Goal: Entertainment & Leisure: Consume media (video, audio)

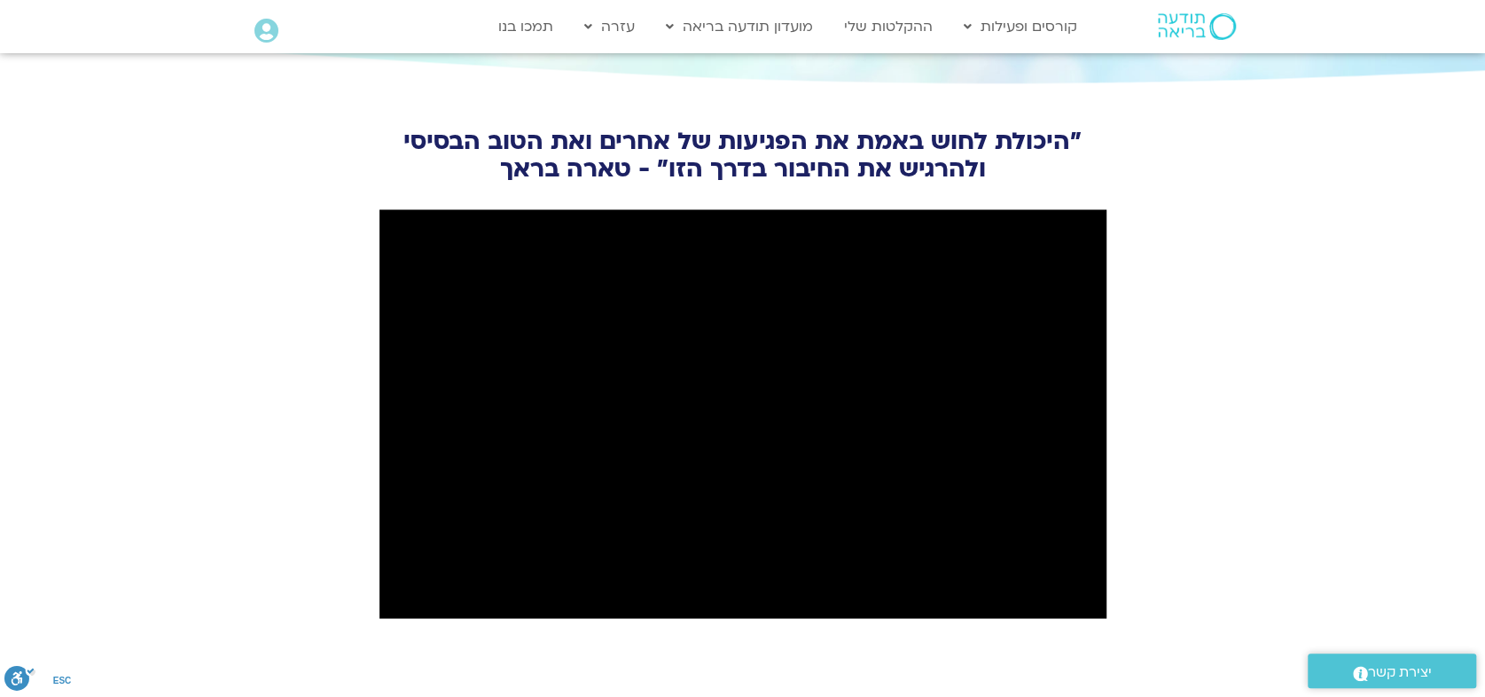
scroll to position [1970, 0]
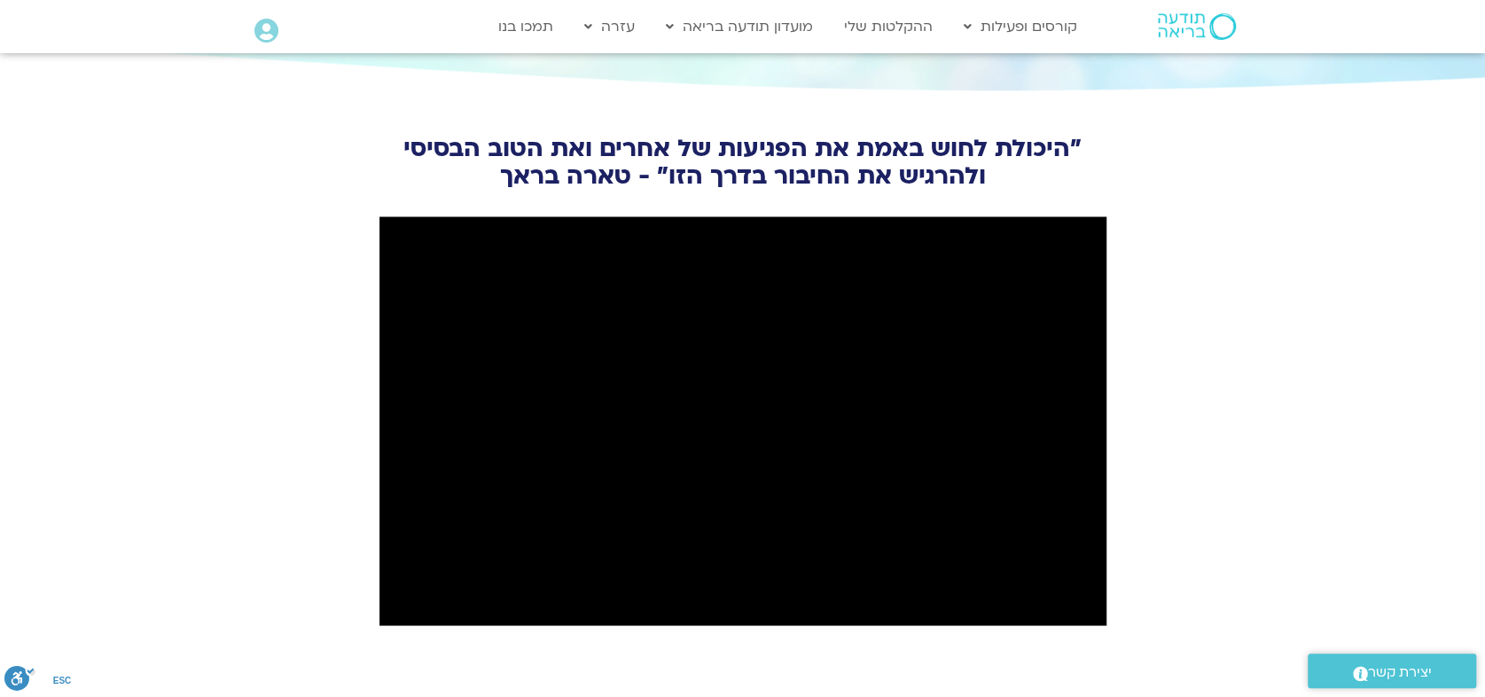
click at [1183, 31] on img at bounding box center [1197, 26] width 78 height 27
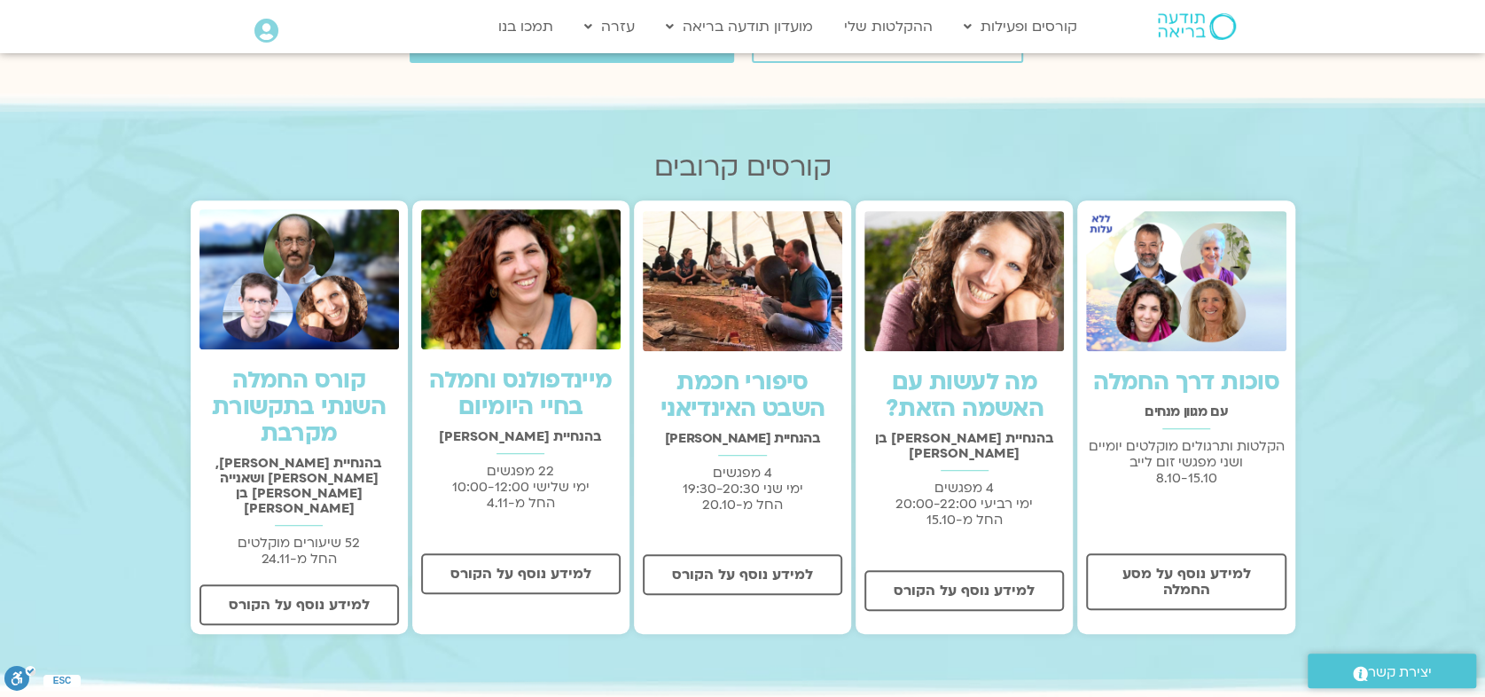
scroll to position [492, 0]
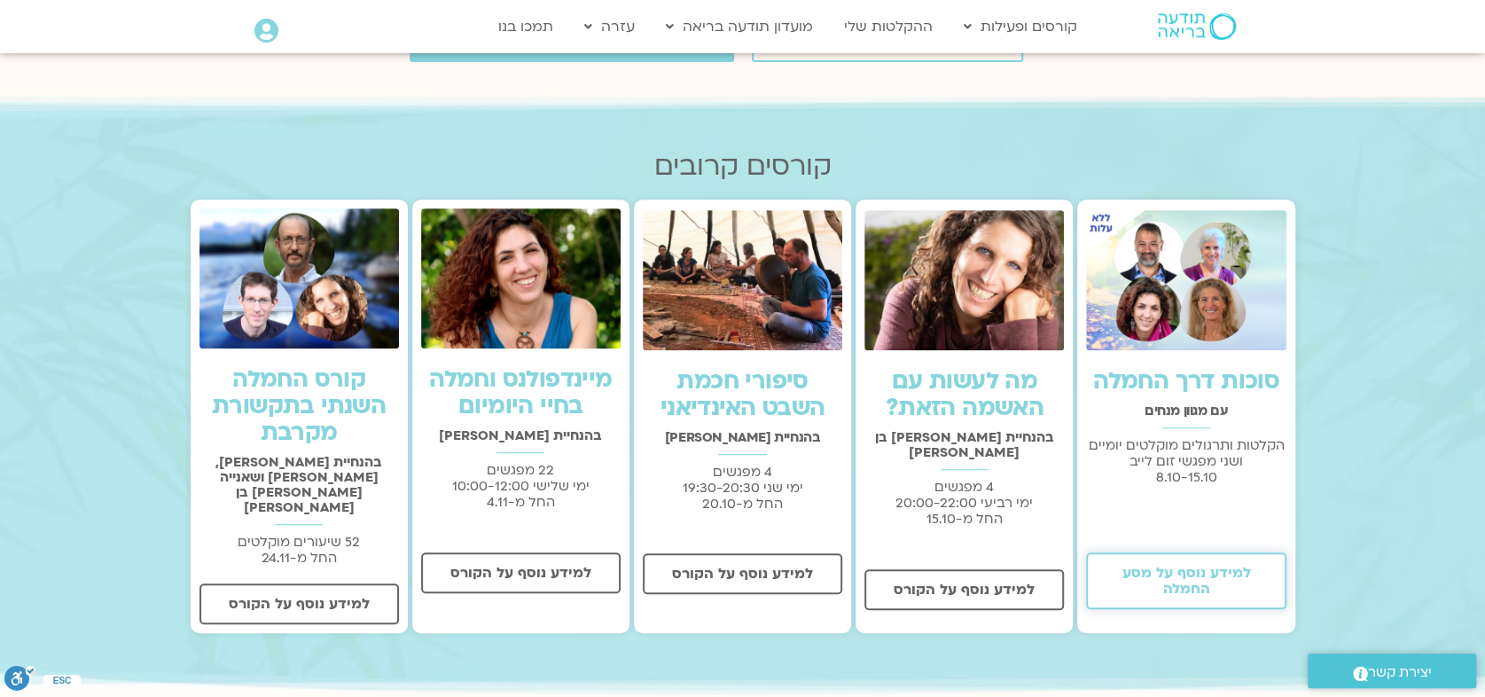
click at [1175, 582] on span "למידע נוסף על מסע החמלה" at bounding box center [1185, 581] width 153 height 32
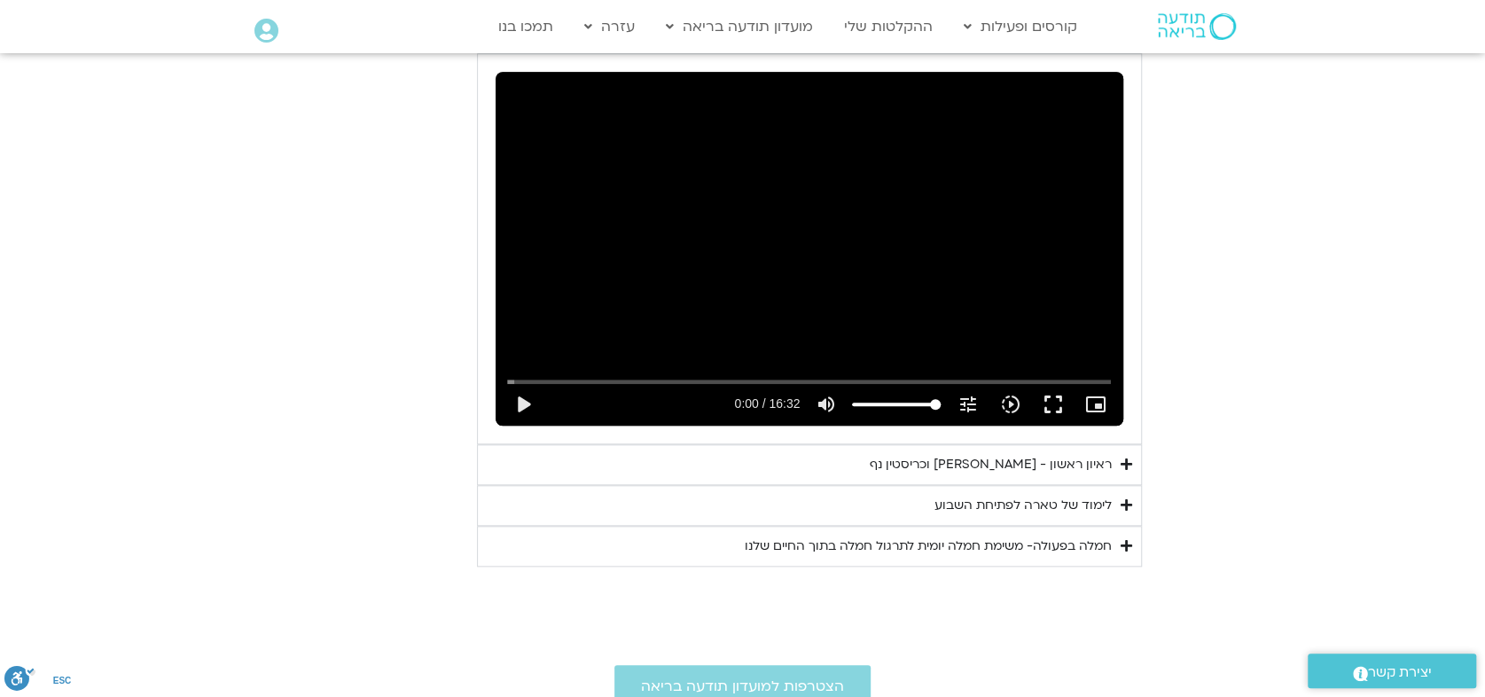
scroll to position [1012, 0]
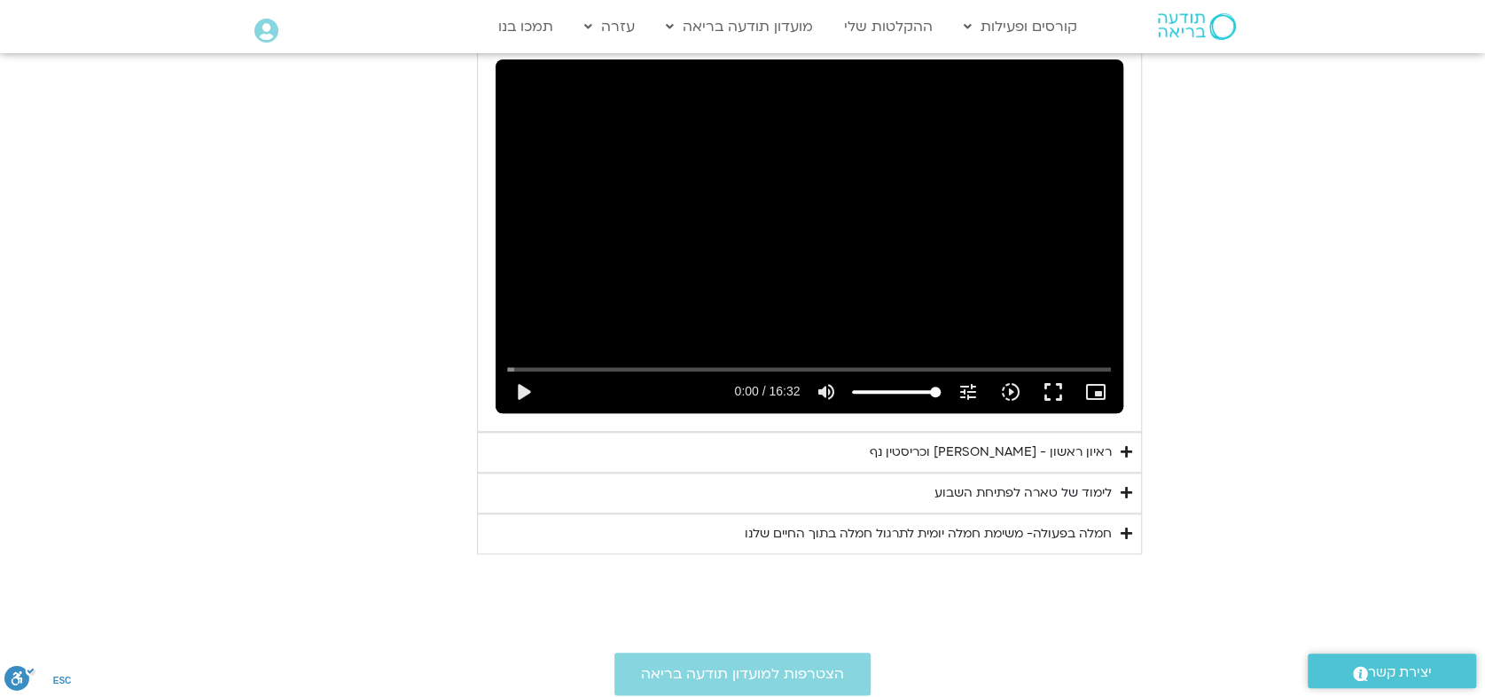
click at [1000, 450] on div "ראיון ראשון - [PERSON_NAME] וכריסטין נף" at bounding box center [991, 451] width 242 height 21
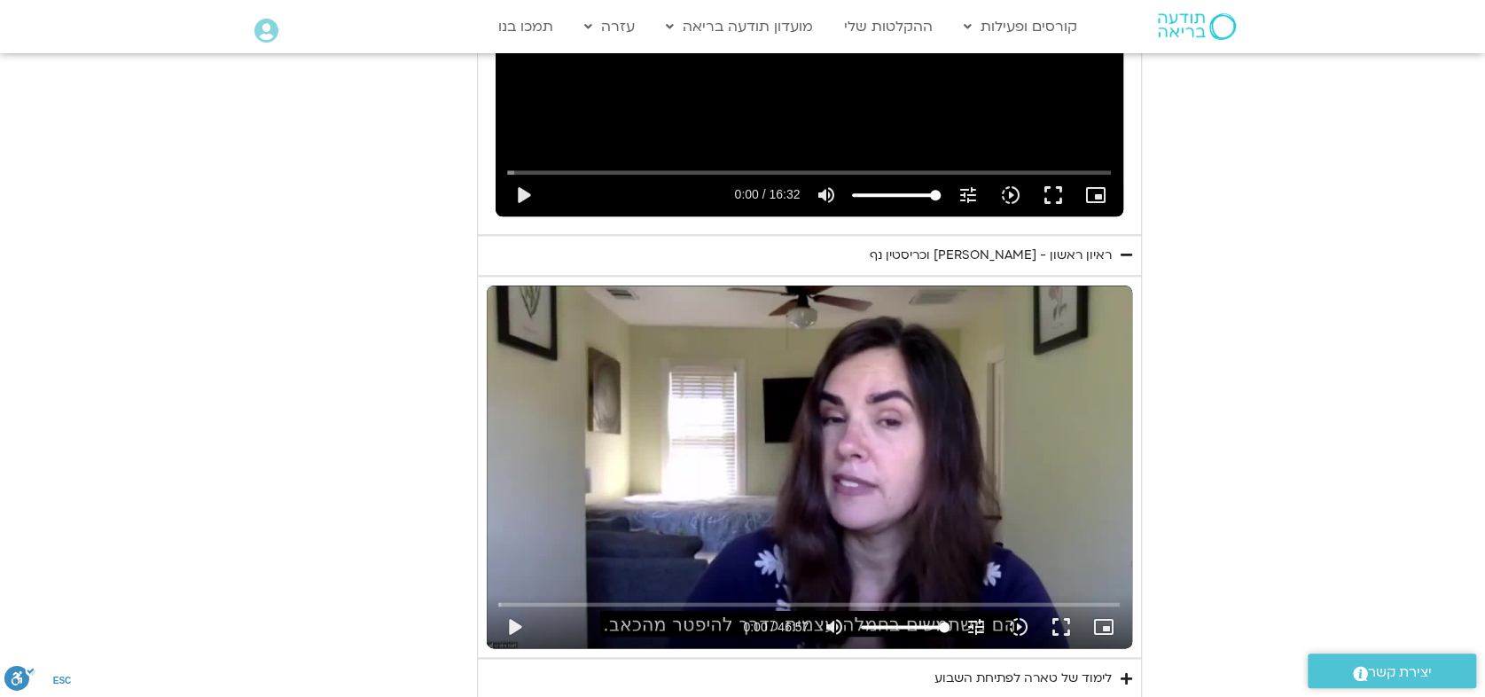
scroll to position [1308, 0]
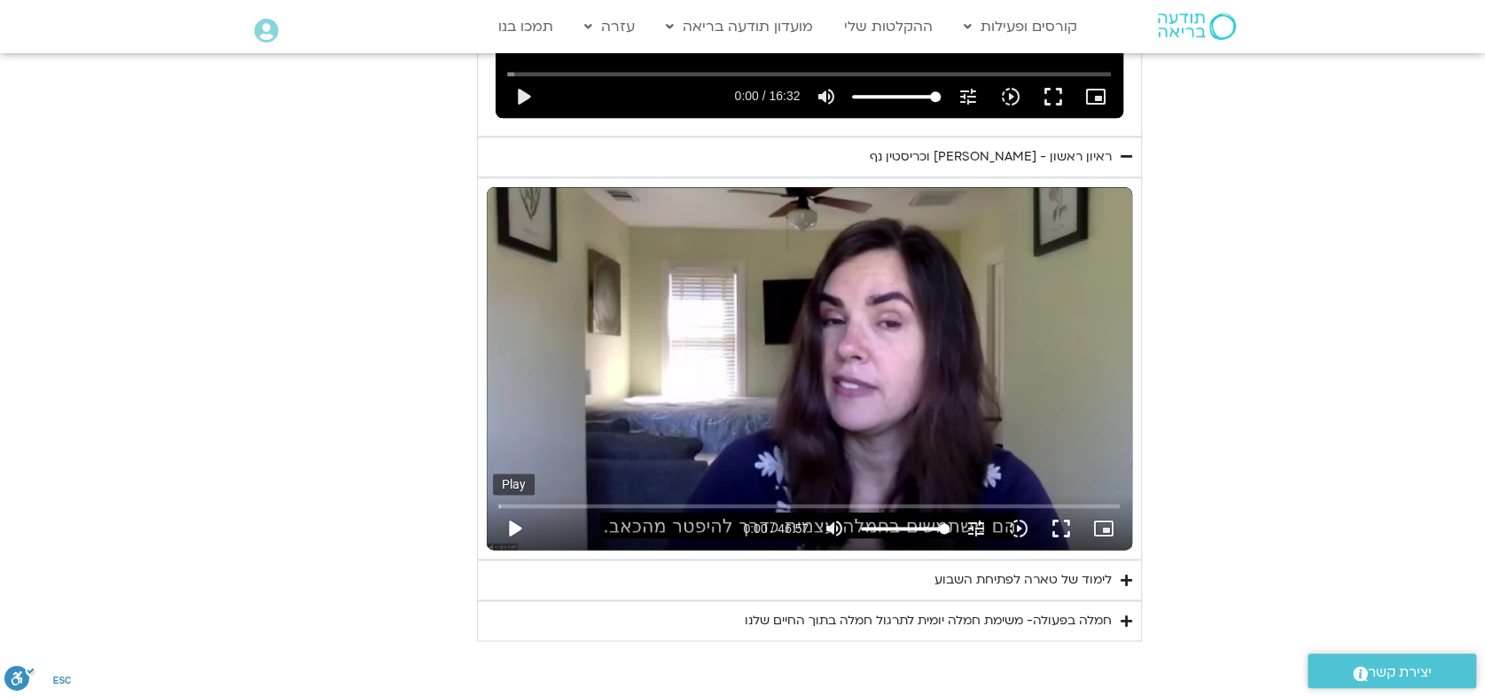
click at [512, 525] on button "play_arrow" at bounding box center [514, 528] width 43 height 43
type input "26.661289"
type input "79.4981060606061"
type input "26.924613"
type input "79.4981060606061"
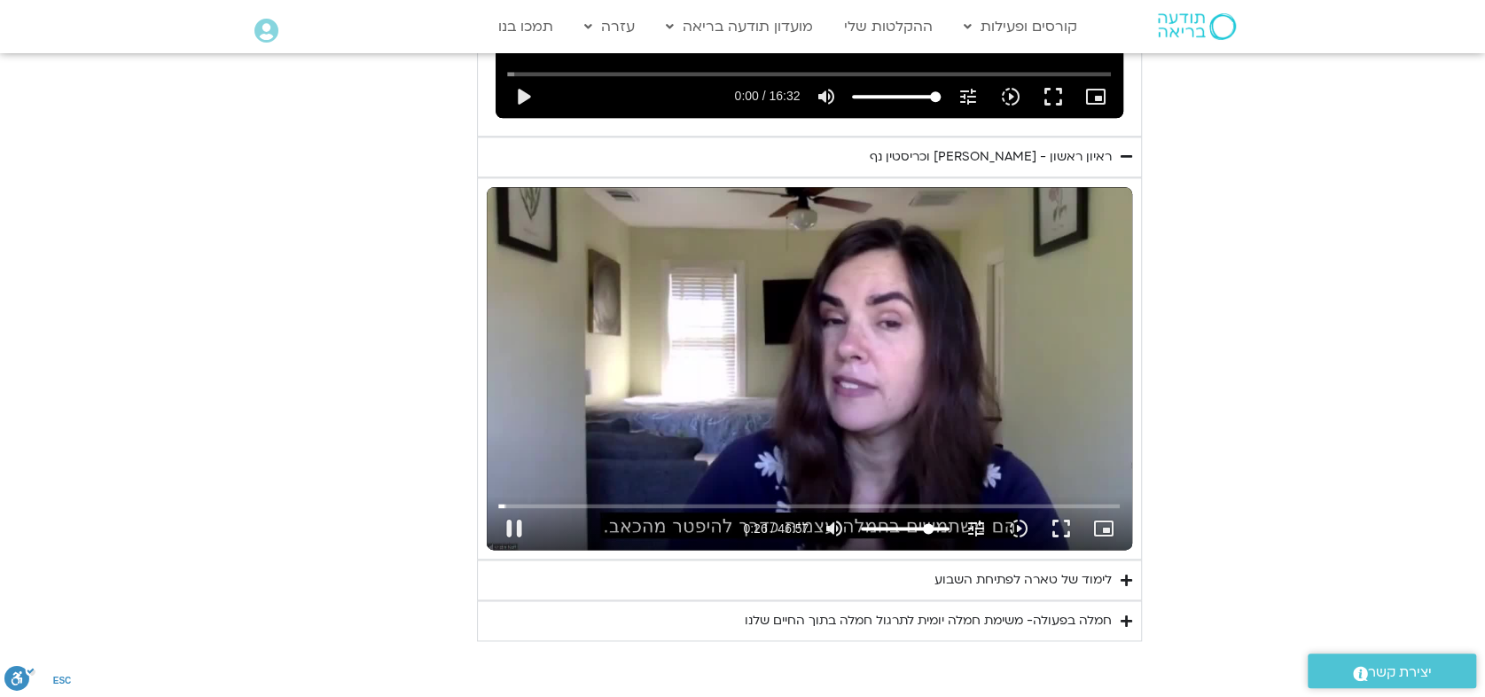
click at [928, 523] on input "Volume" at bounding box center [905, 528] width 89 height 11
click at [1066, 519] on button "fullscreen" at bounding box center [1061, 528] width 43 height 43
click at [512, 517] on button "pause" at bounding box center [514, 528] width 43 height 43
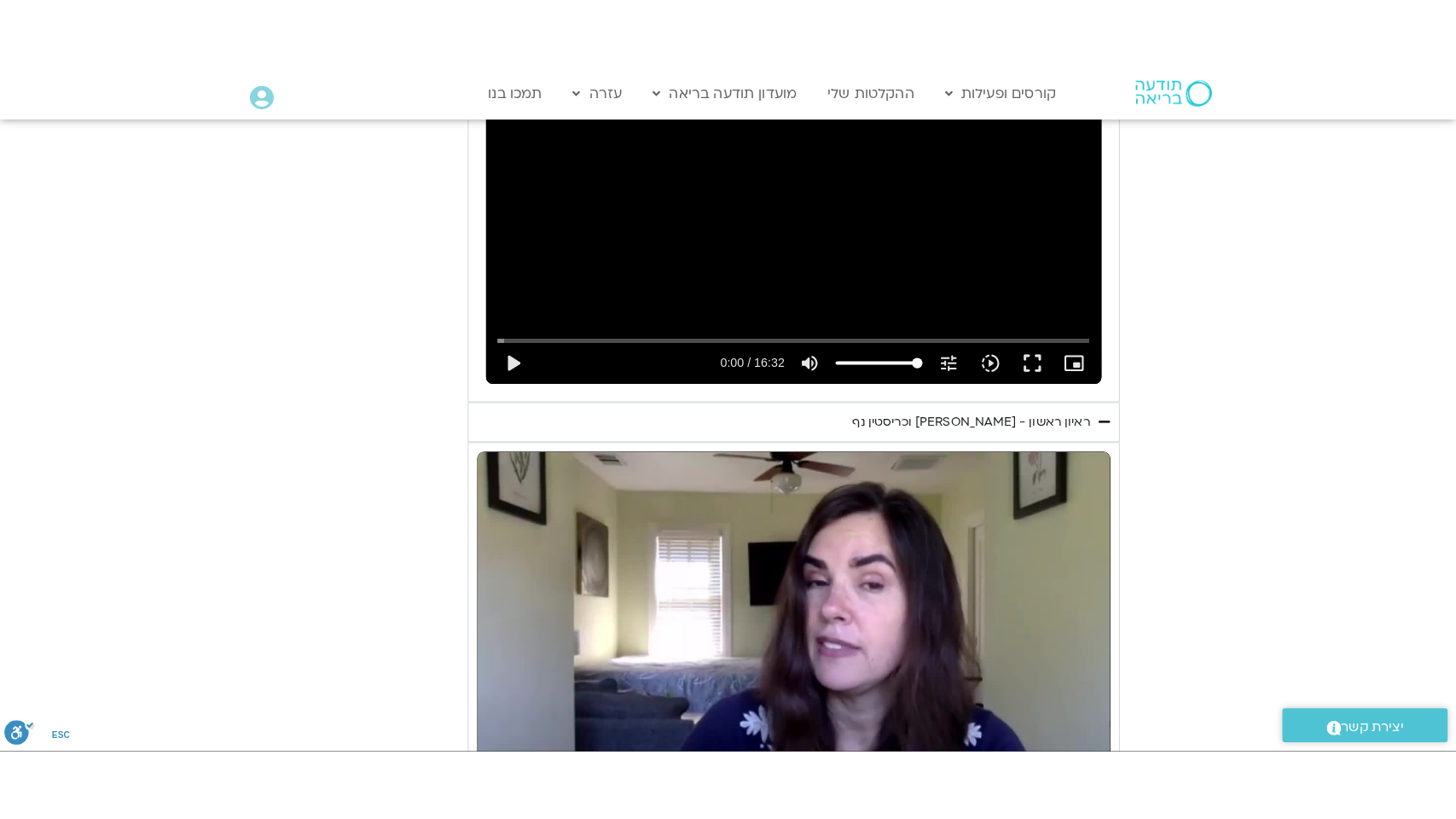
scroll to position [1164, 0]
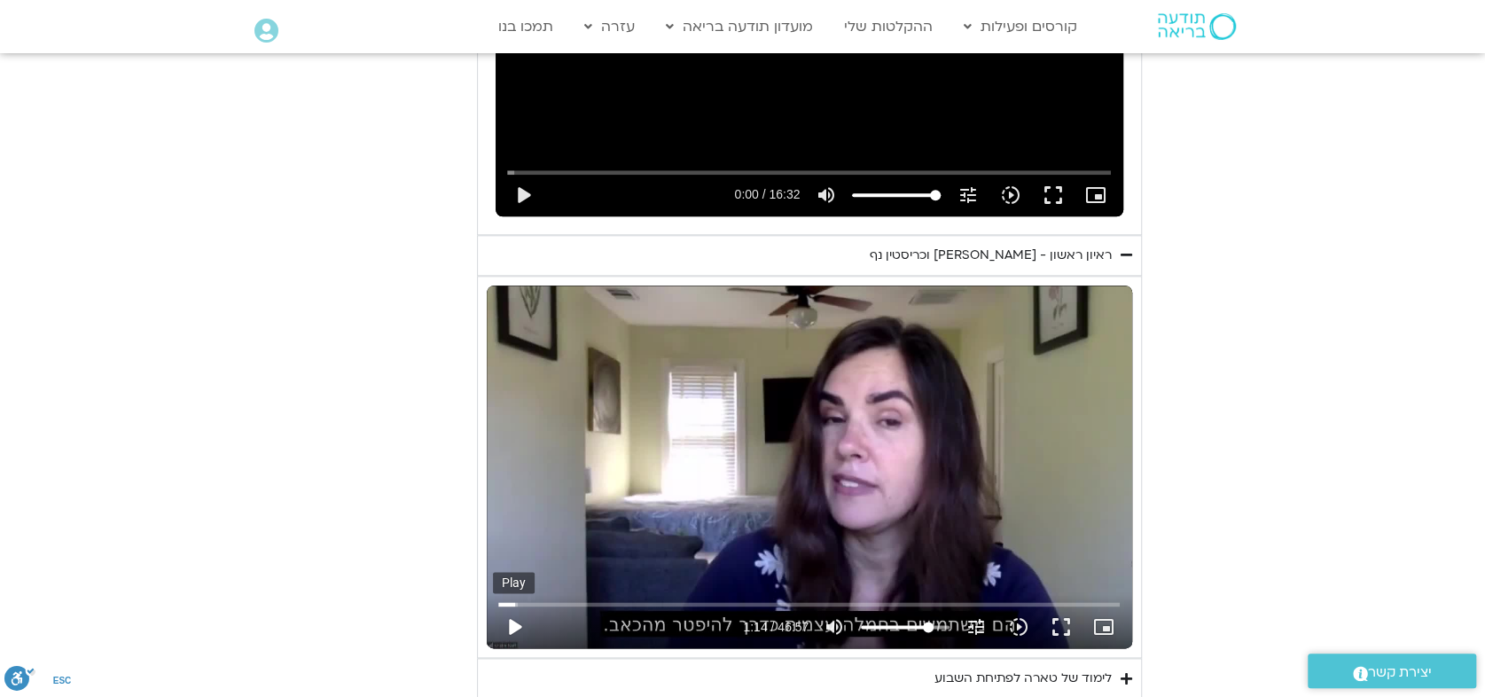
click at [513, 621] on button "play_arrow" at bounding box center [514, 626] width 43 height 43
click at [1066, 622] on button "fullscreen" at bounding box center [1061, 626] width 43 height 43
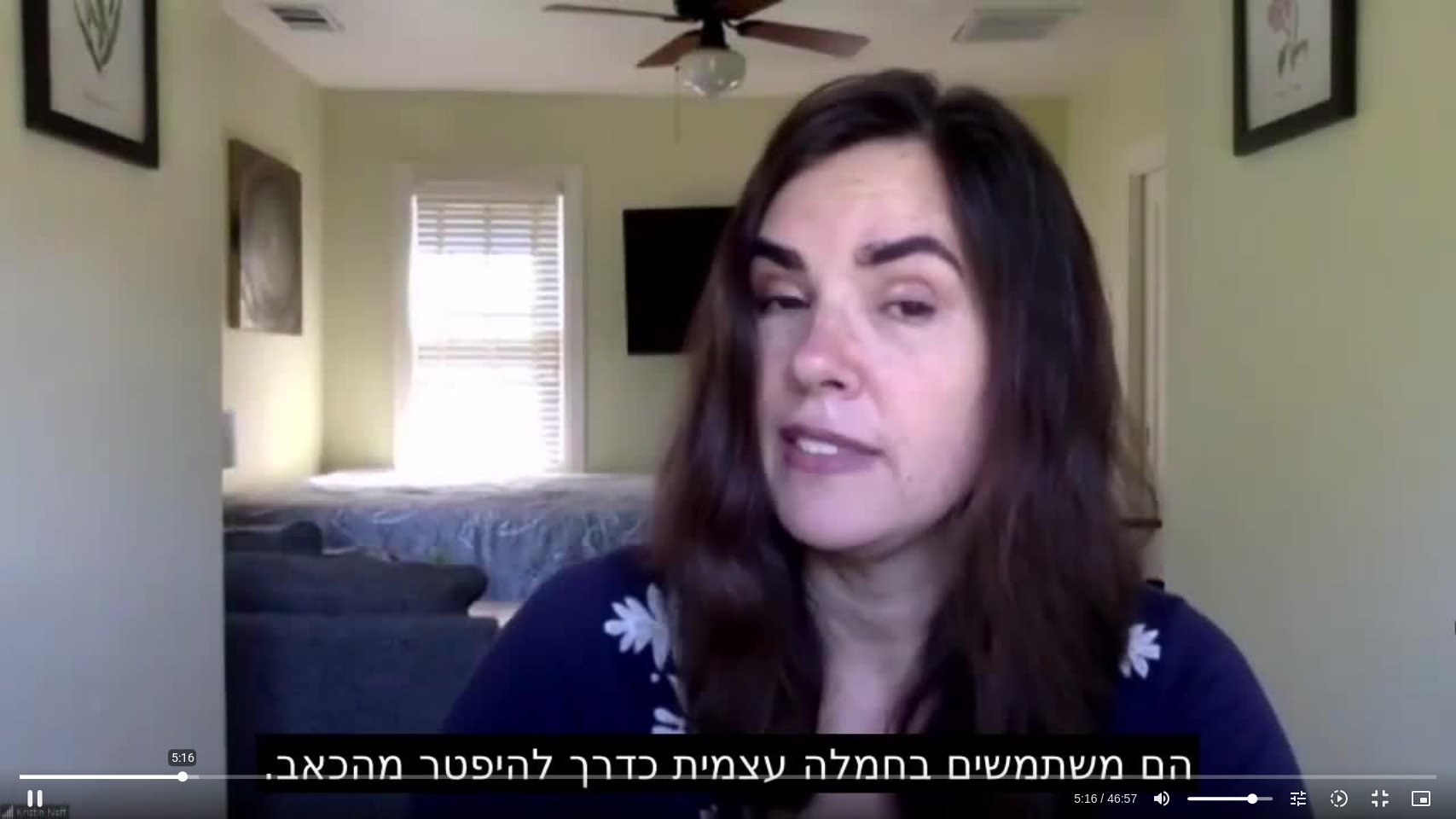
click at [183, 670] on input "Seek" at bounding box center [728, 776] width 1417 height 11
click at [176, 670] on input "Seek" at bounding box center [728, 776] width 1417 height 11
click at [44, 670] on input "Seek" at bounding box center [728, 776] width 1417 height 11
click at [299, 670] on input "Seek" at bounding box center [728, 776] width 1417 height 11
click at [287, 670] on input "Seek" at bounding box center [728, 776] width 1417 height 11
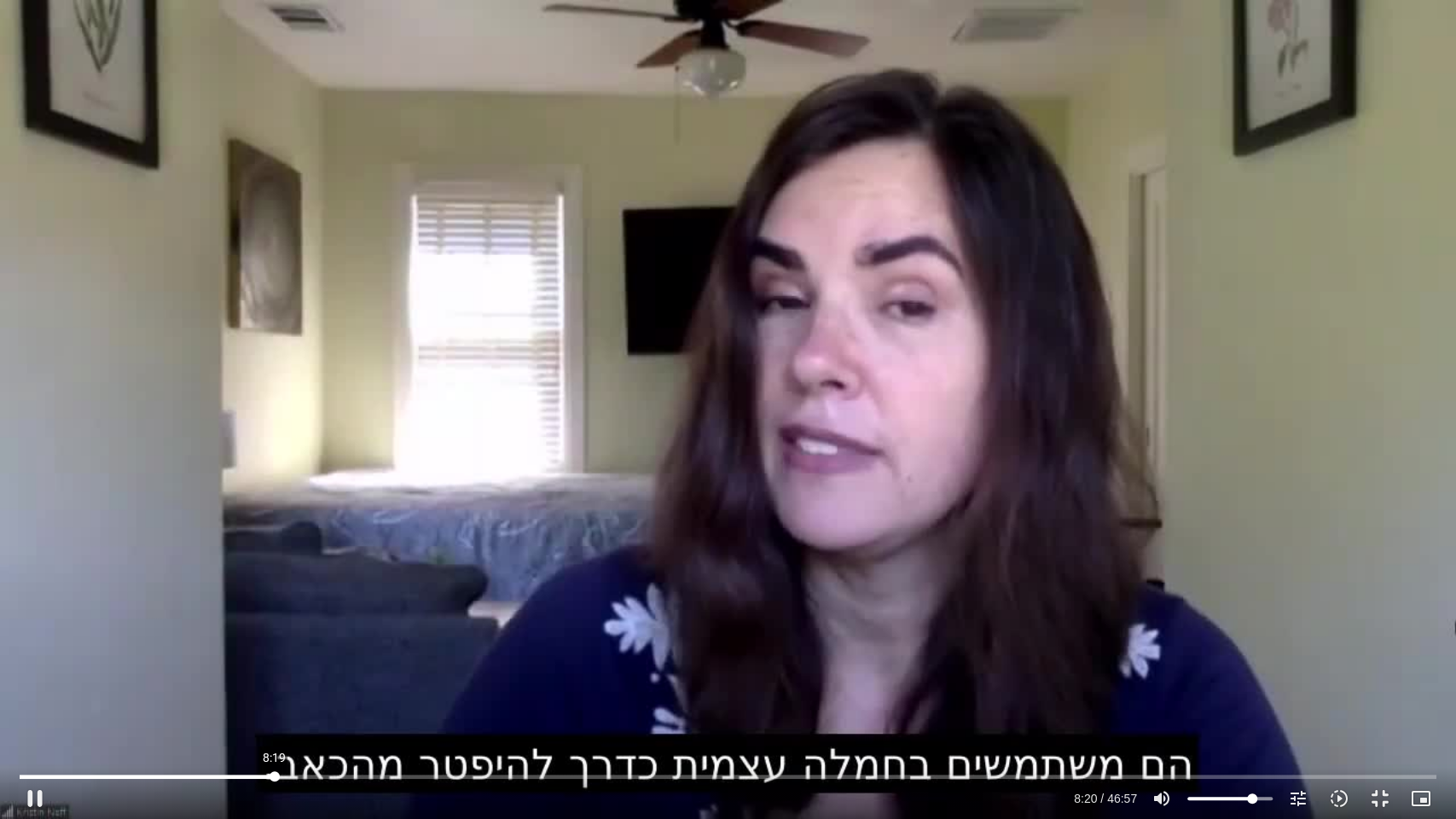
click at [274, 670] on input "Seek" at bounding box center [728, 776] width 1417 height 11
click at [262, 670] on input "Seek" at bounding box center [728, 776] width 1417 height 11
click at [239, 670] on input "Seek" at bounding box center [728, 776] width 1417 height 11
click at [36, 670] on button "pause" at bounding box center [35, 798] width 41 height 41
click at [232, 670] on input "Seek" at bounding box center [728, 776] width 1417 height 11
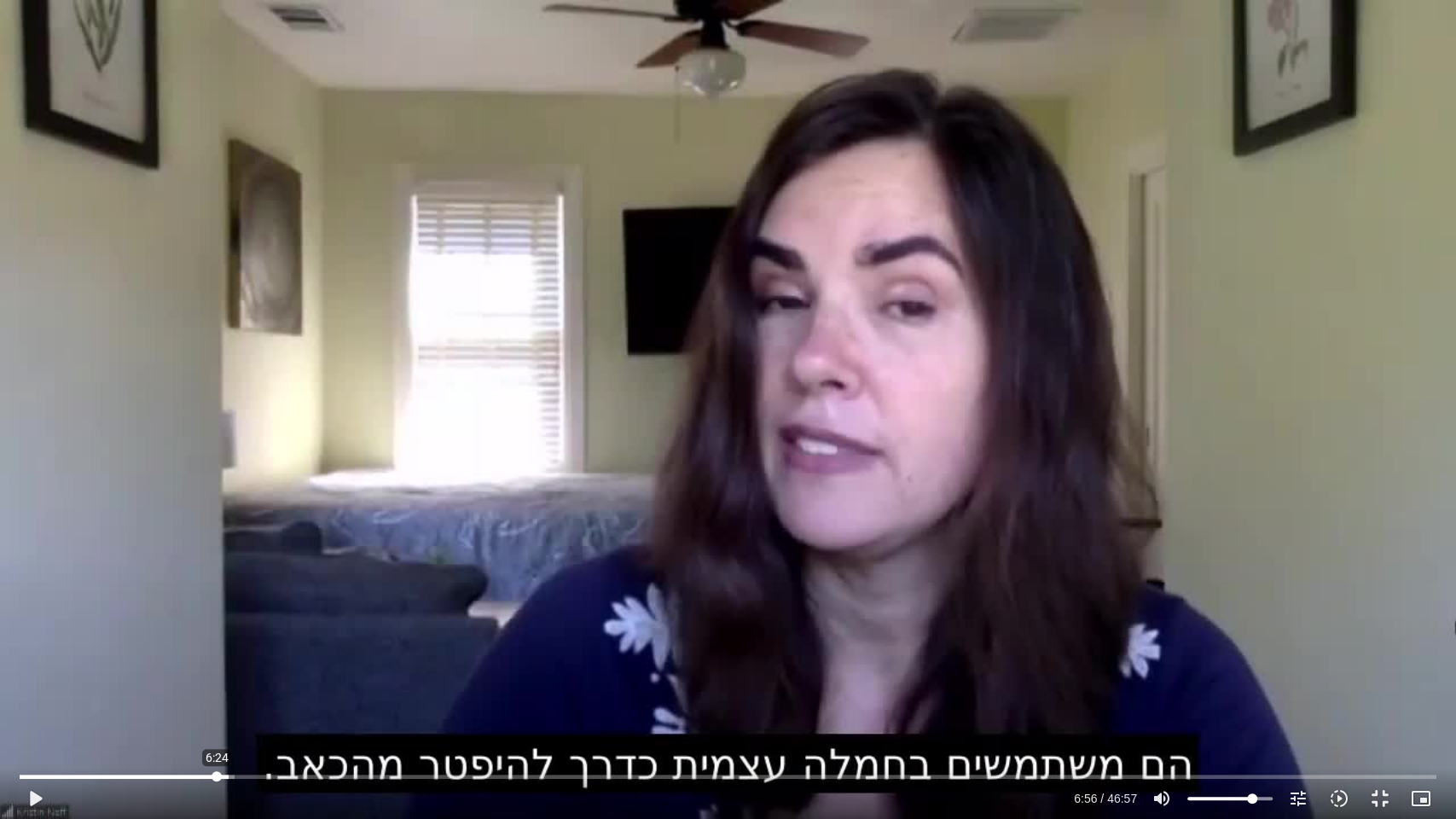
click at [217, 670] on input "Seek" at bounding box center [728, 776] width 1417 height 11
click at [34, 670] on button "play_arrow" at bounding box center [35, 798] width 41 height 41
click at [239, 670] on input "Seek" at bounding box center [728, 776] width 1417 height 11
click at [286, 670] on input "Seek" at bounding box center [728, 776] width 1417 height 11
click at [282, 670] on input "Seek" at bounding box center [728, 776] width 1417 height 11
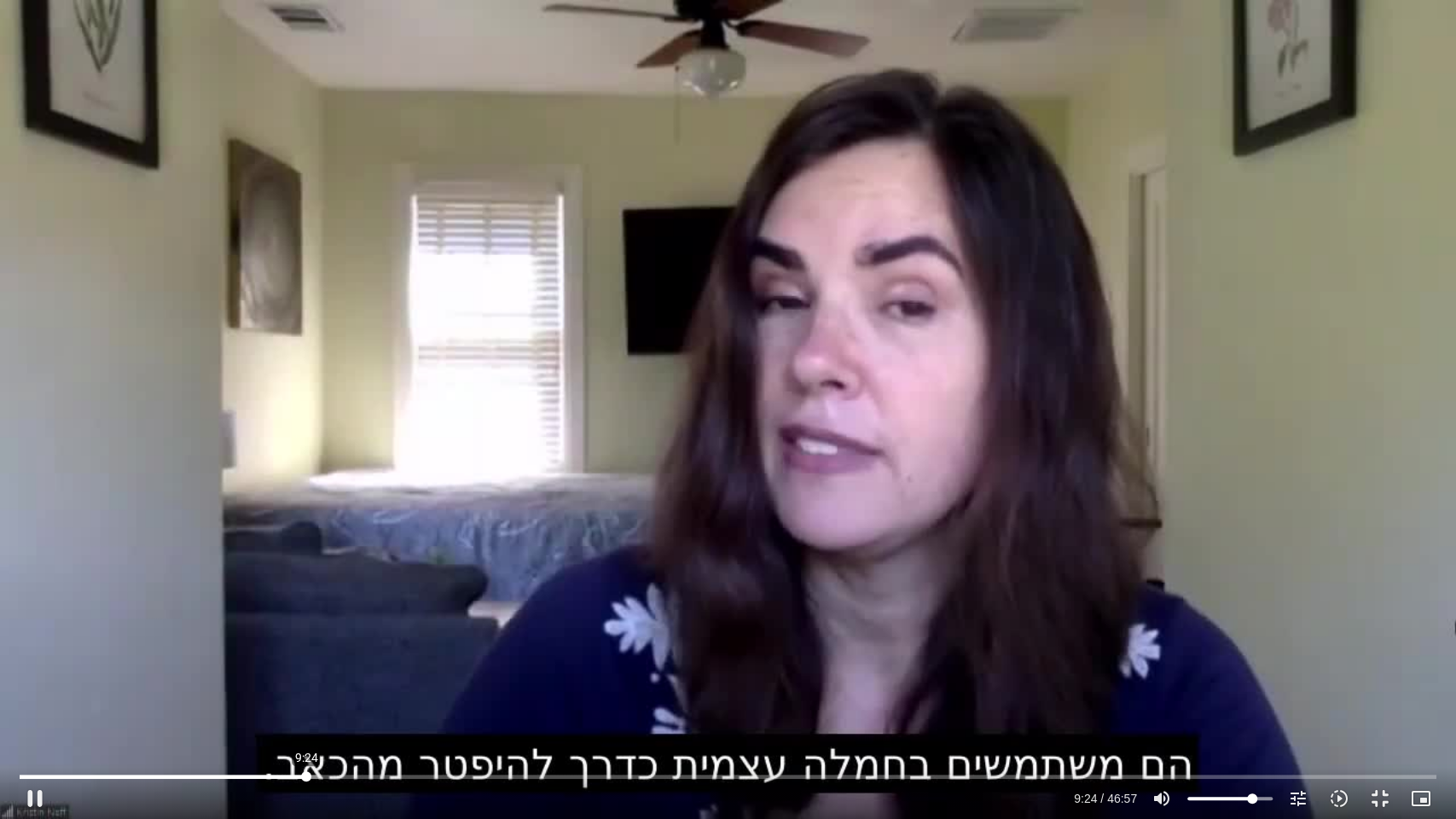
click at [306, 670] on input "Seek" at bounding box center [728, 776] width 1417 height 11
click at [294, 670] on input "Seek" at bounding box center [728, 776] width 1417 height 11
click at [307, 670] on input "Seek" at bounding box center [728, 776] width 1417 height 11
click at [362, 670] on input "Seek" at bounding box center [728, 776] width 1417 height 11
click at [357, 670] on input "Seek" at bounding box center [728, 776] width 1417 height 11
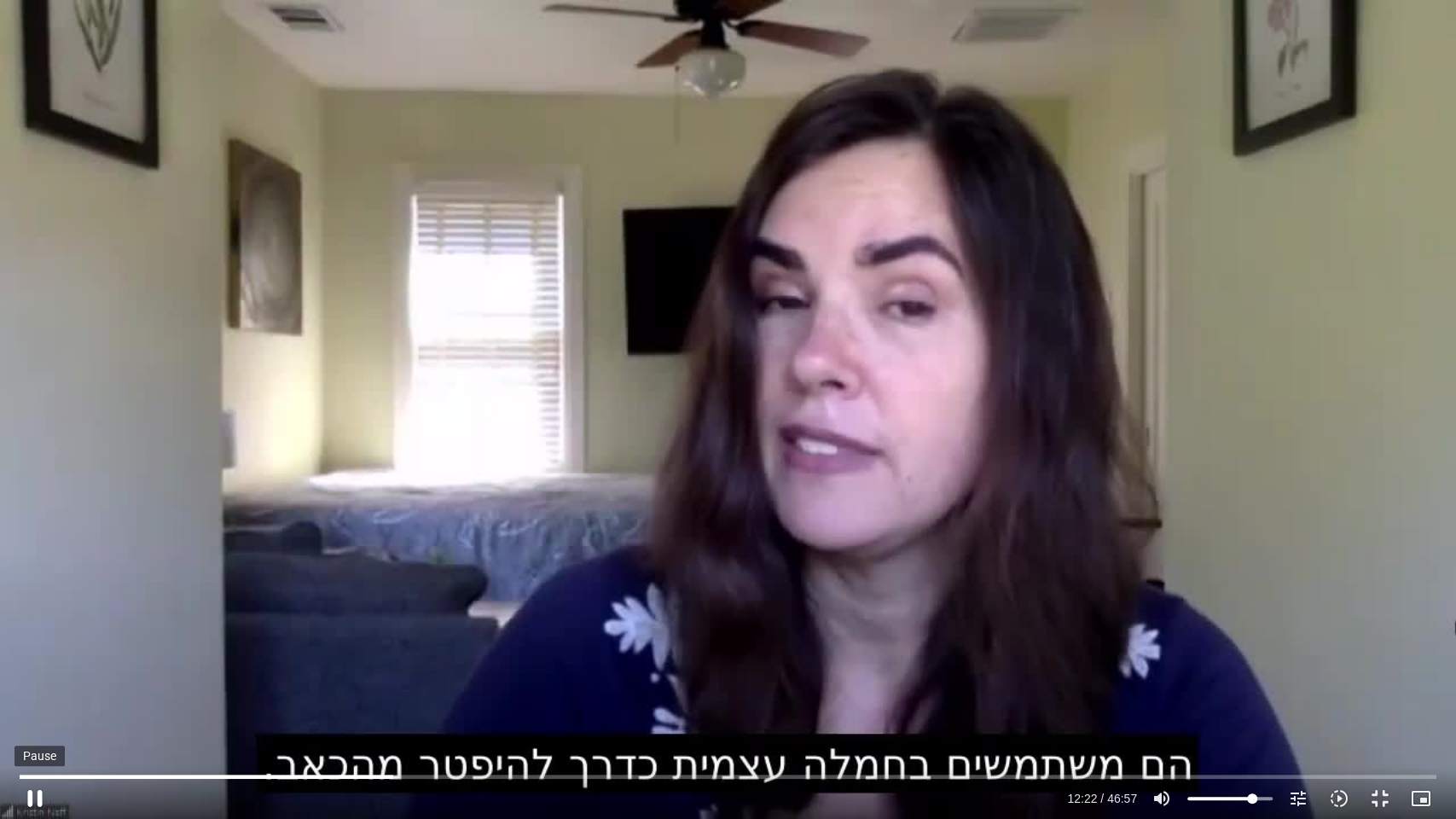
click at [30, 670] on button "pause" at bounding box center [35, 798] width 41 height 41
type input "742.210217"
